Goal: Task Accomplishment & Management: Complete application form

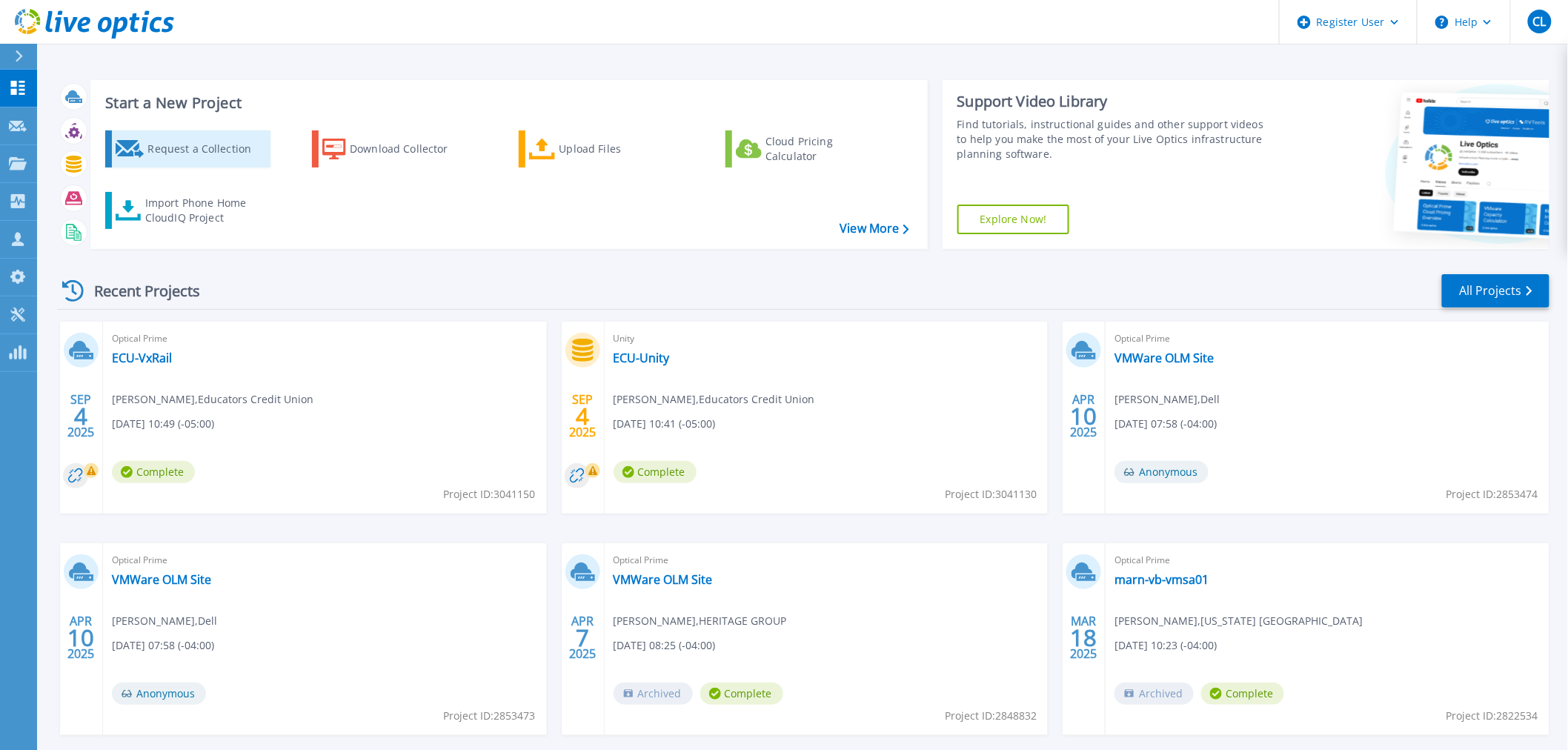
click at [207, 138] on div "Request a Collection" at bounding box center [206, 149] width 119 height 30
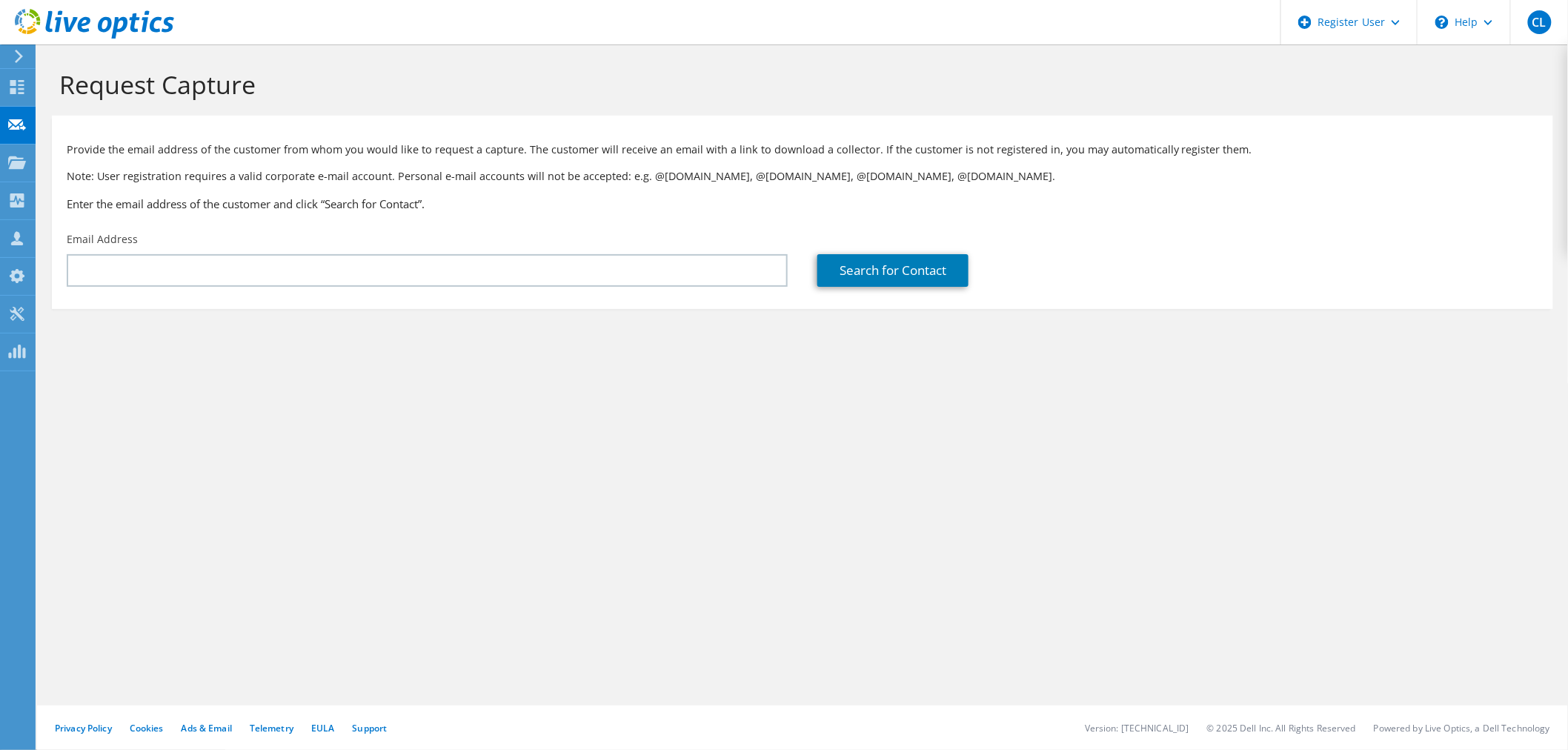
click at [434, 255] on div "Email Address" at bounding box center [428, 259] width 751 height 70
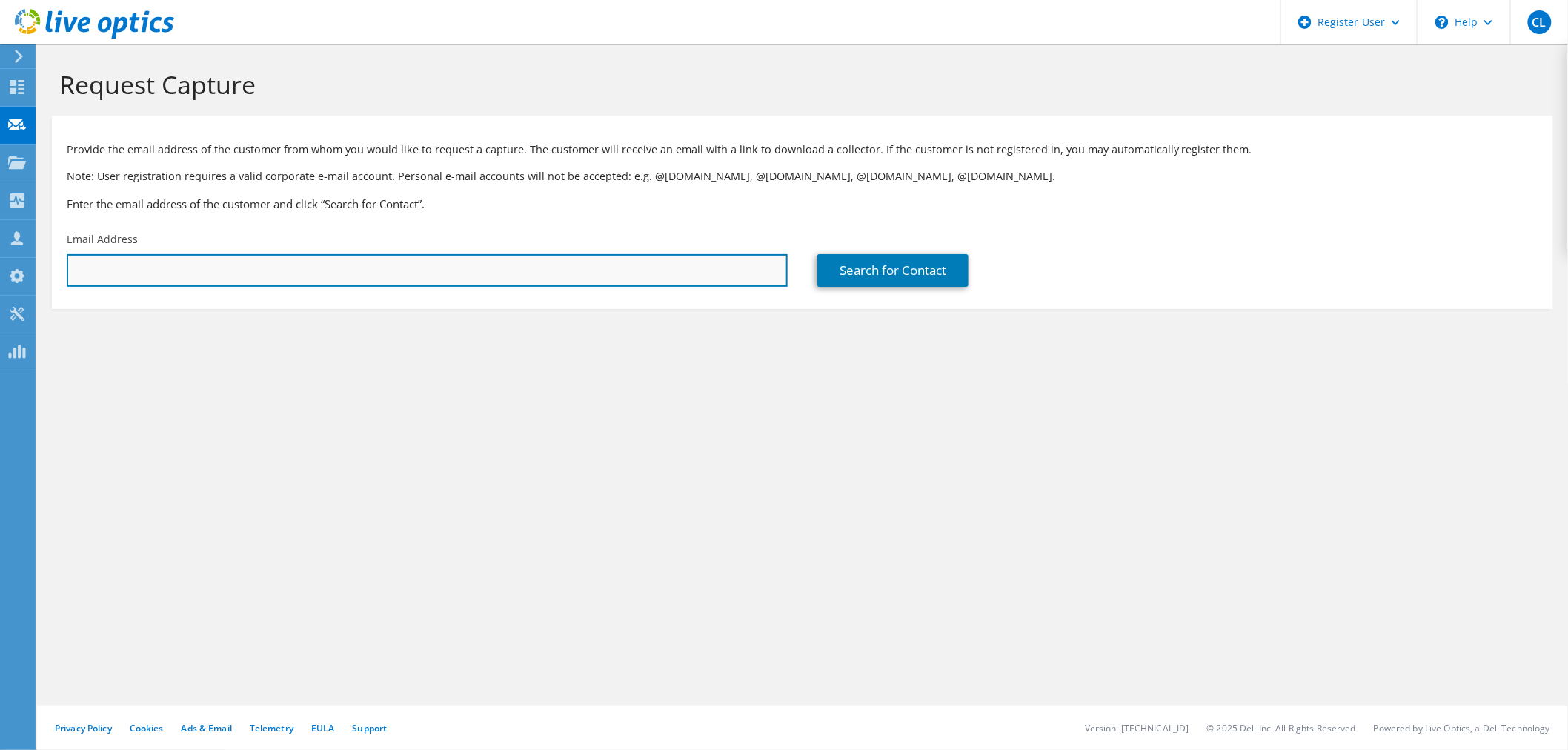
click at [434, 261] on input "text" at bounding box center [427, 271] width 721 height 33
paste input "jshavlik@springswf.com"
type input "jshavlik@springswf.com"
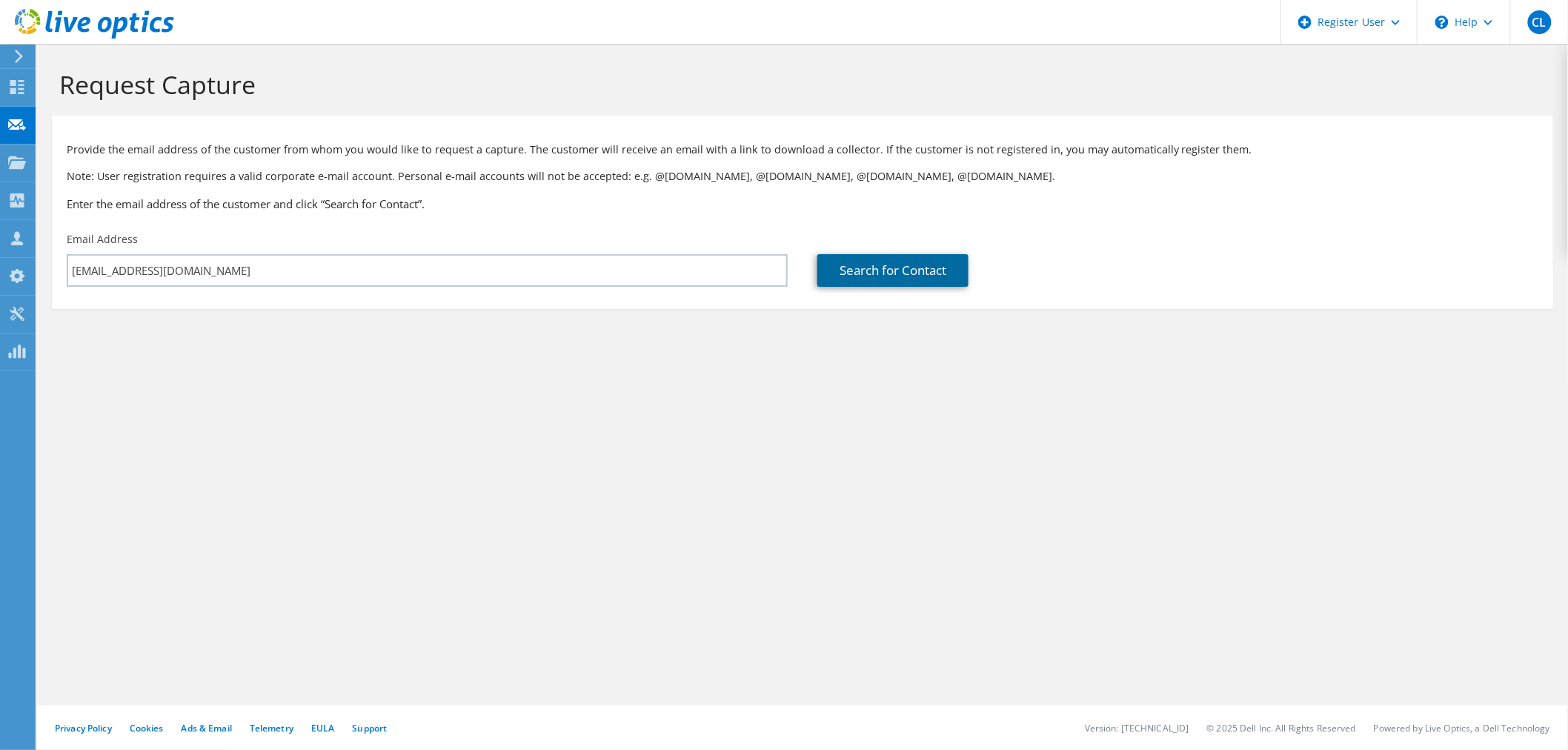
click at [892, 278] on link "Search for Contact" at bounding box center [893, 271] width 151 height 33
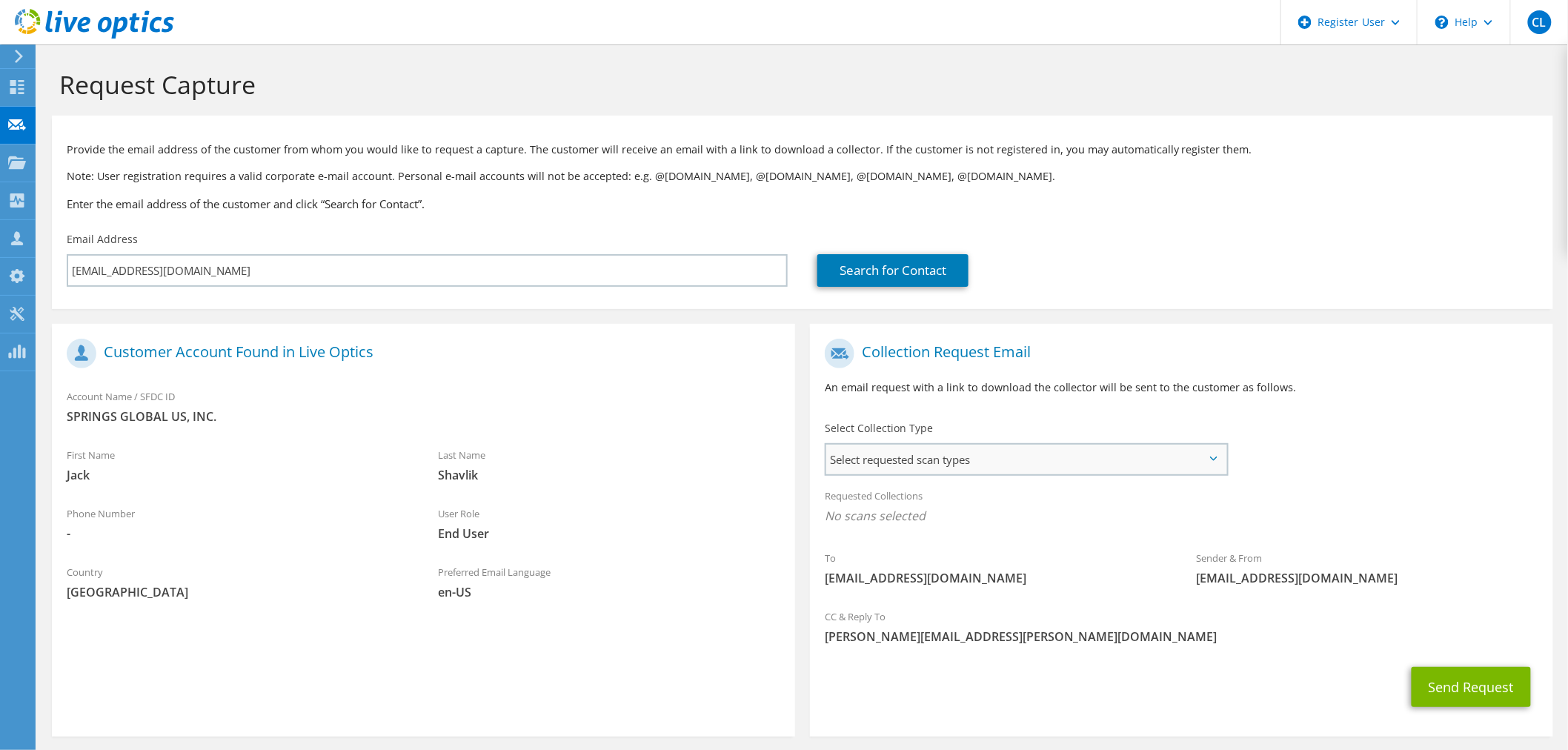
click at [996, 455] on span "Select requested scan types" at bounding box center [1026, 460] width 400 height 30
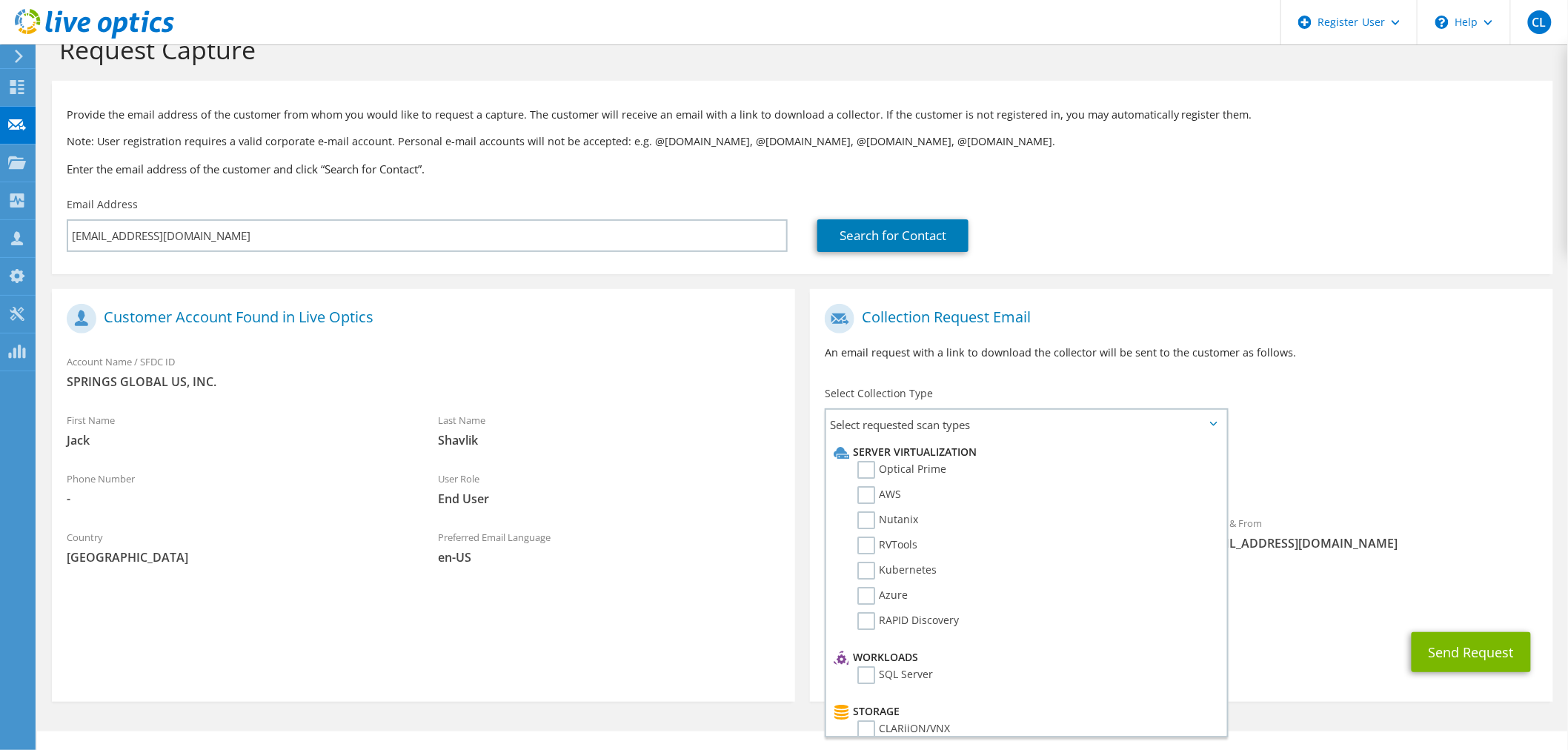
scroll to position [62, 0]
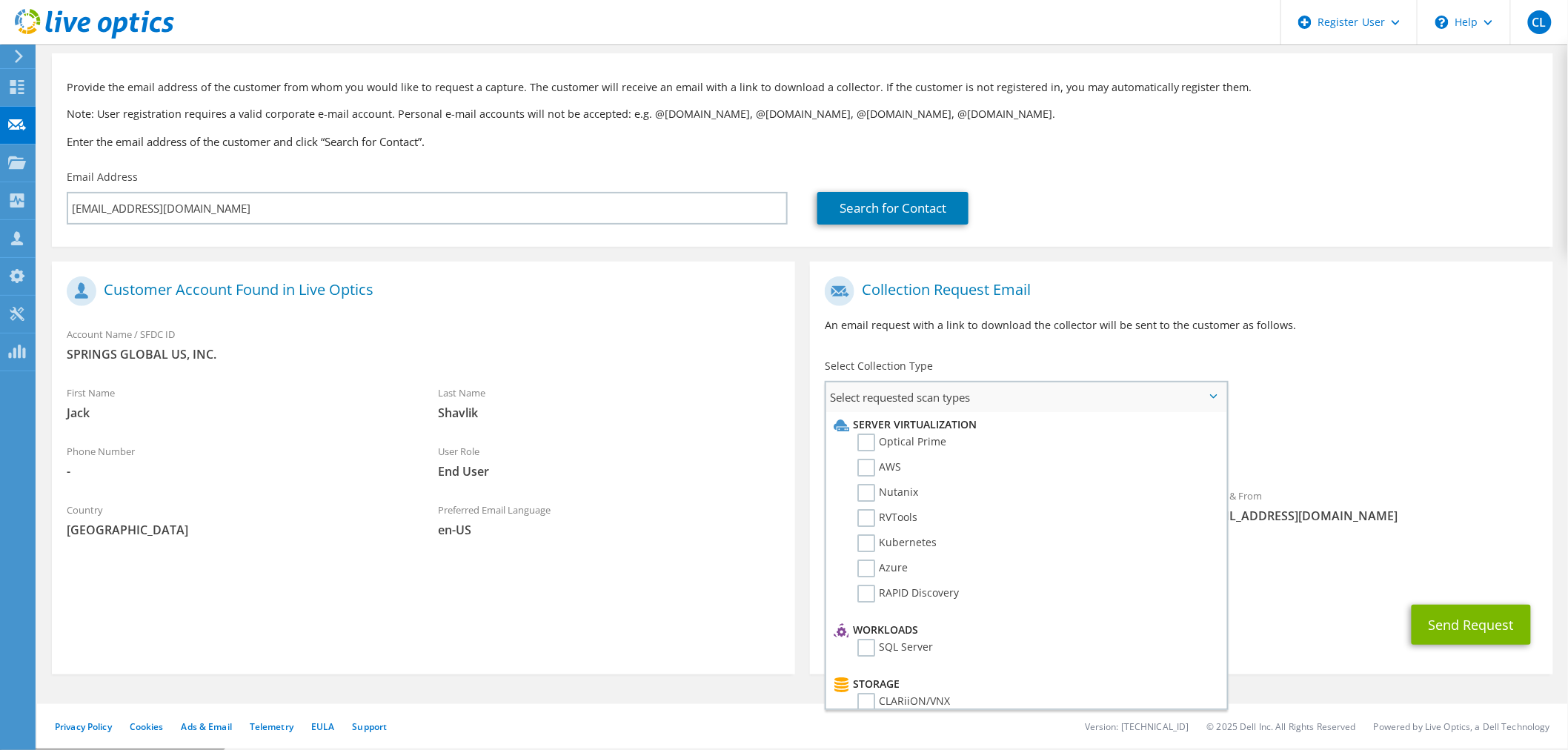
drag, startPoint x: 863, startPoint y: 644, endPoint x: 1129, endPoint y: 647, distance: 266.0
click at [863, 643] on label "SQL Server" at bounding box center [895, 647] width 75 height 17
click at [0, 0] on input "SQL Server" at bounding box center [0, 0] width 0 height 0
click at [1418, 522] on span "liveoptics@liveoptics.com" at bounding box center [1366, 520] width 341 height 16
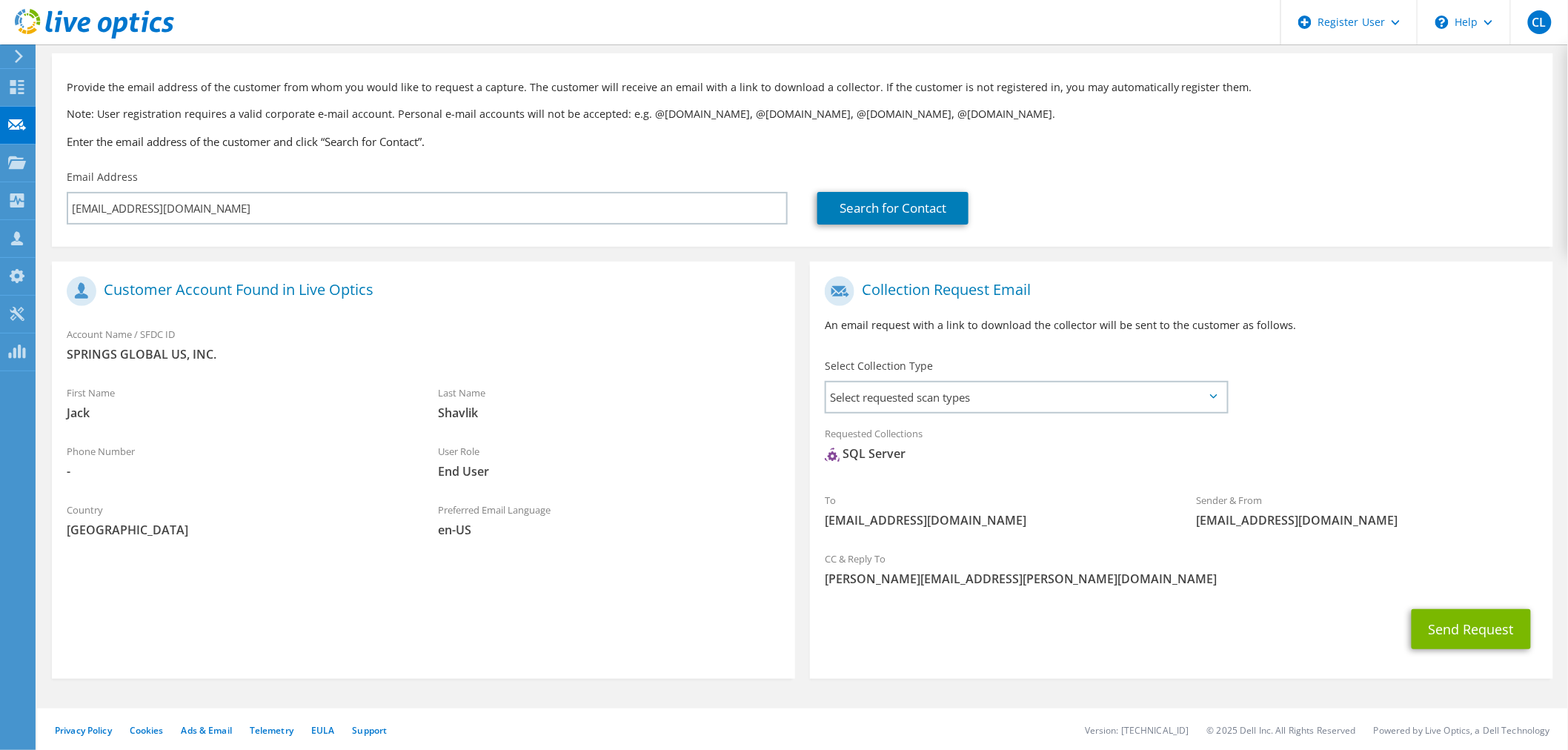
drag, startPoint x: 1429, startPoint y: 514, endPoint x: 1008, endPoint y: 524, distance: 421.1
drag, startPoint x: 1008, startPoint y: 524, endPoint x: 953, endPoint y: 502, distance: 59.2
click at [945, 504] on div "To jshavlik@springswf.com" at bounding box center [995, 510] width 371 height 51
click at [648, 298] on h1 "Customer Account Found in Live Optics" at bounding box center [420, 291] width 706 height 30
drag, startPoint x: 920, startPoint y: 443, endPoint x: 811, endPoint y: 460, distance: 110.3
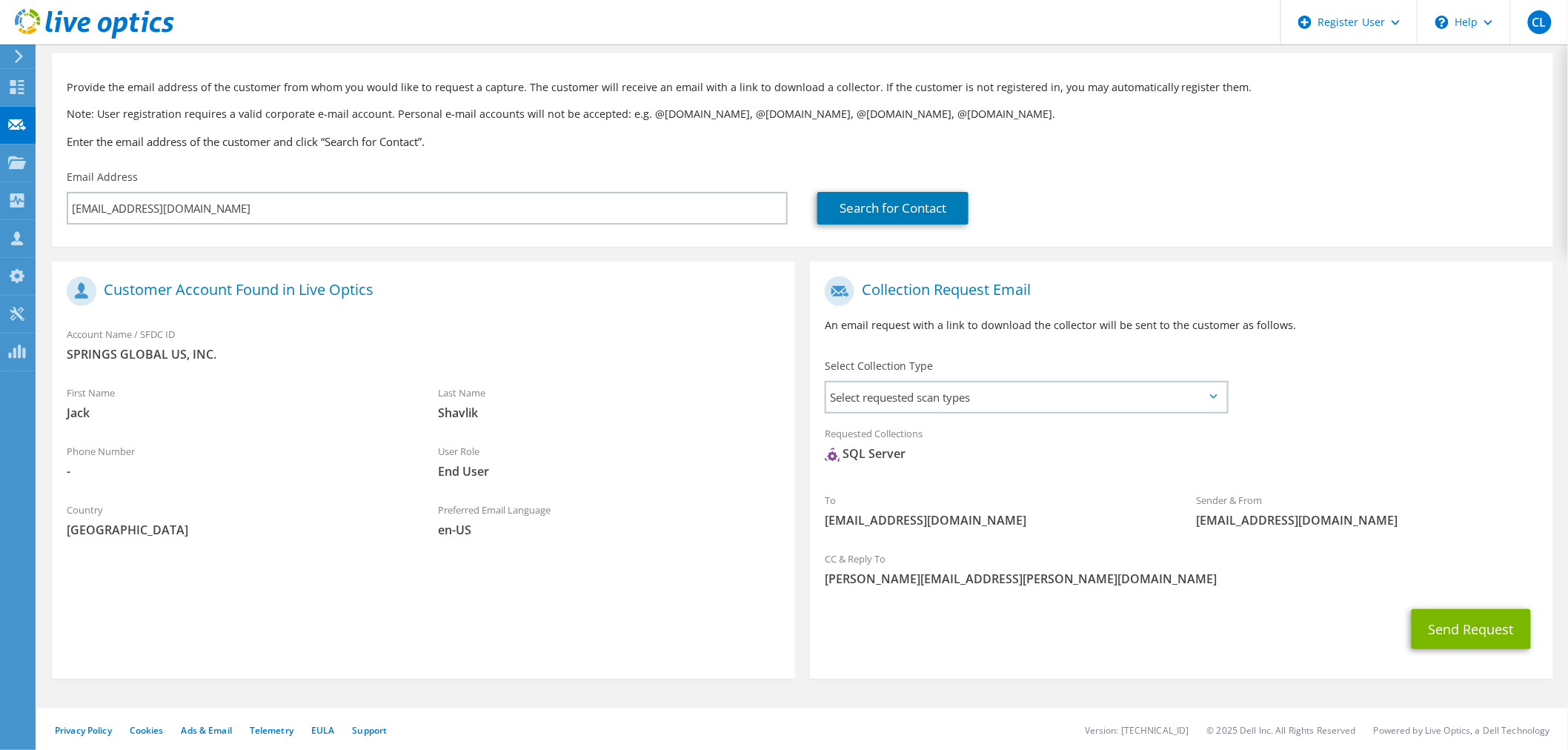
click at [811, 460] on div "Requested Collections No scans selected SQL Server" at bounding box center [1181, 447] width 743 height 59
click at [1427, 614] on button "Send Request" at bounding box center [1470, 629] width 119 height 40
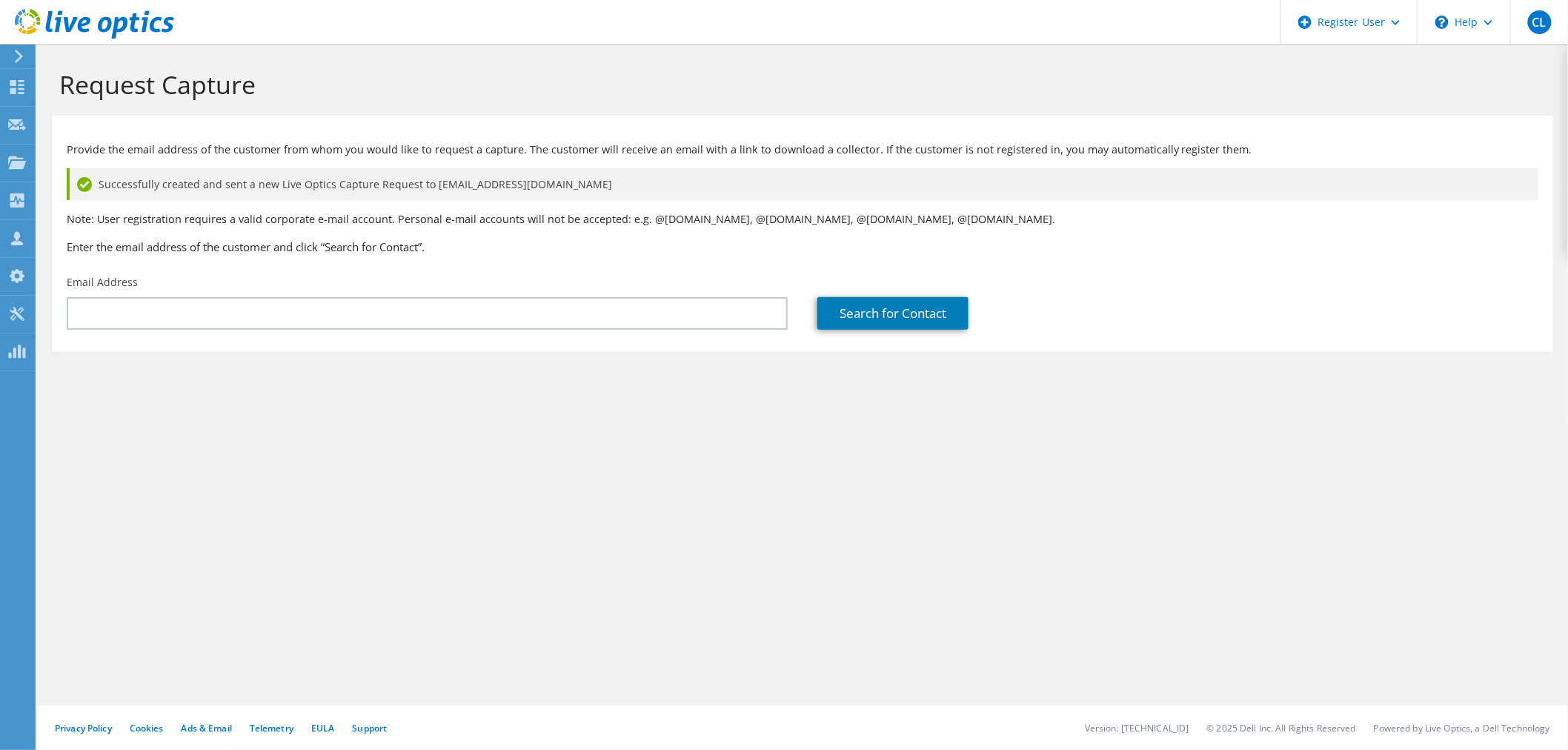
drag, startPoint x: 258, startPoint y: 525, endPoint x: 209, endPoint y: 472, distance: 72.2
click at [209, 472] on div "Request Capture Provide the email address of the customer from whom you would l…" at bounding box center [802, 397] width 1531 height 705
